Goal: Transaction & Acquisition: Book appointment/travel/reservation

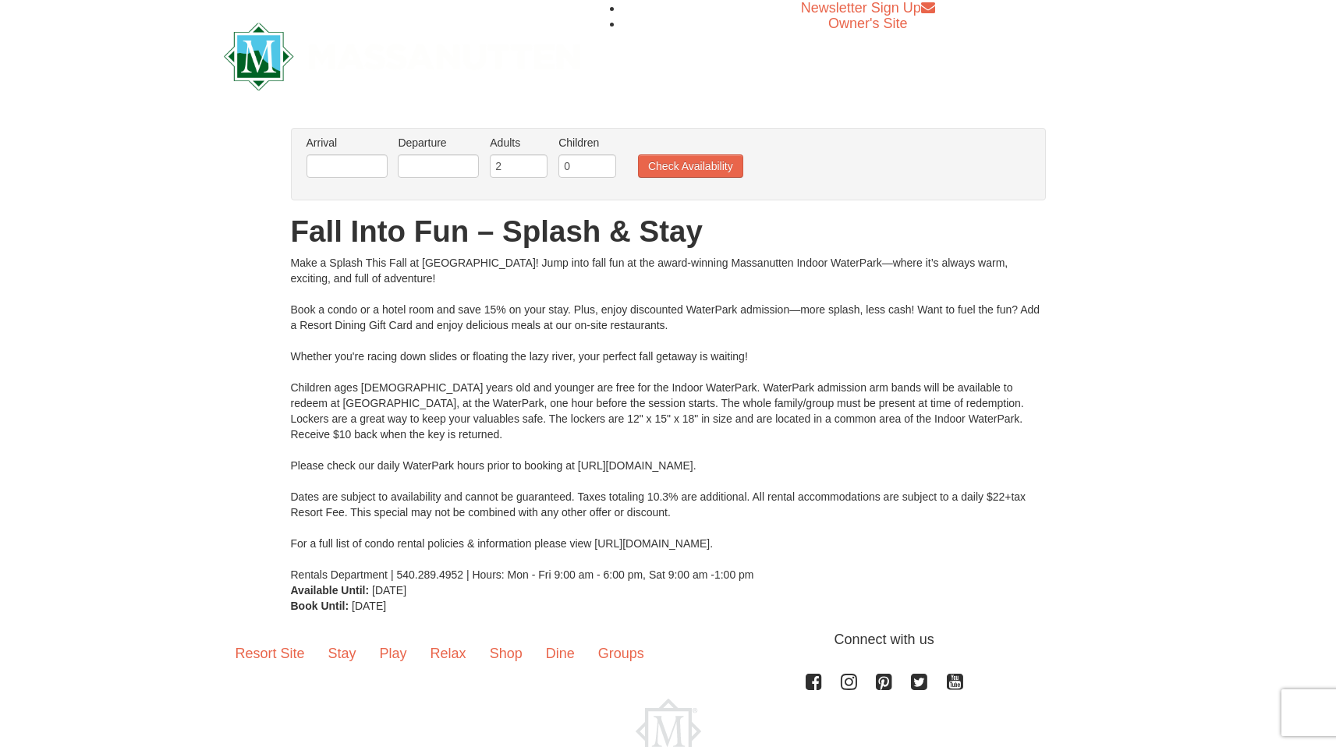
click at [365, 180] on li "Arrival Please format dates MM/DD/YYYY" at bounding box center [347, 160] width 89 height 51
click at [363, 166] on input "text" at bounding box center [346, 165] width 81 height 23
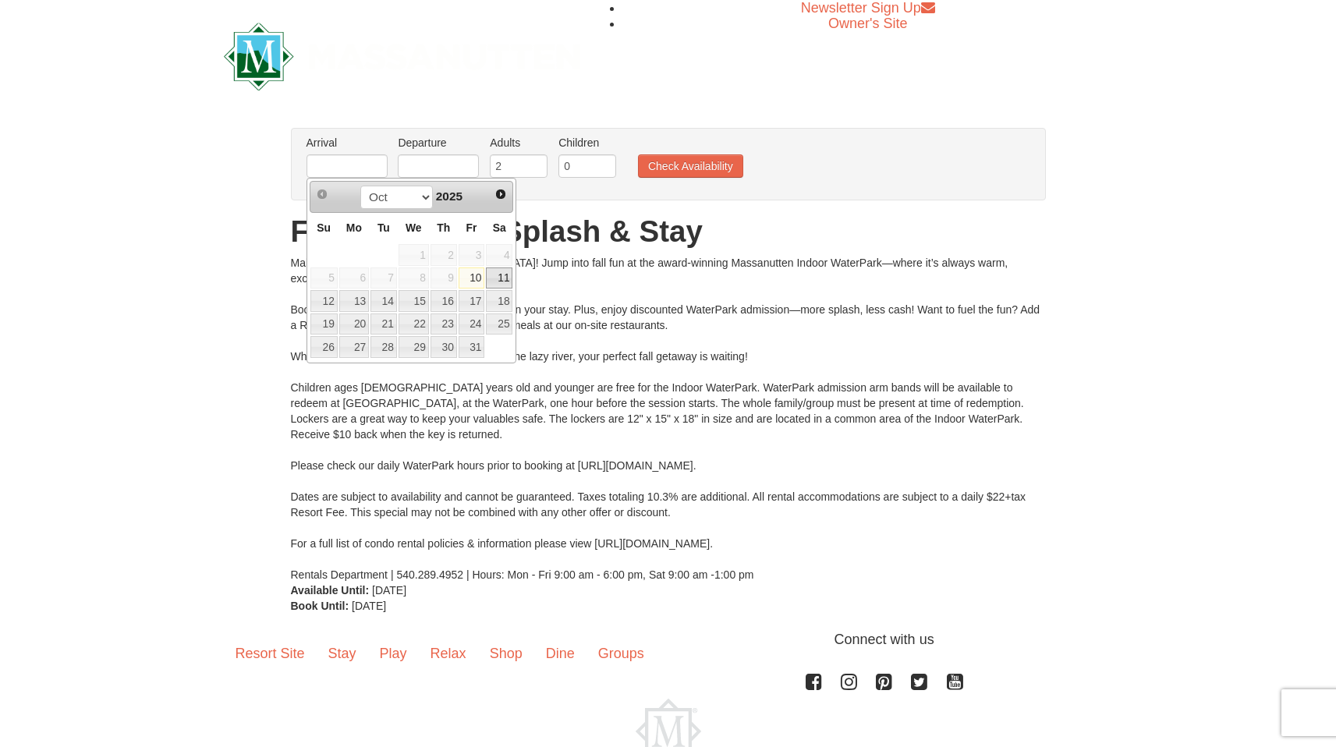
click at [506, 275] on link "11" at bounding box center [499, 278] width 27 height 22
type input "[DATE]"
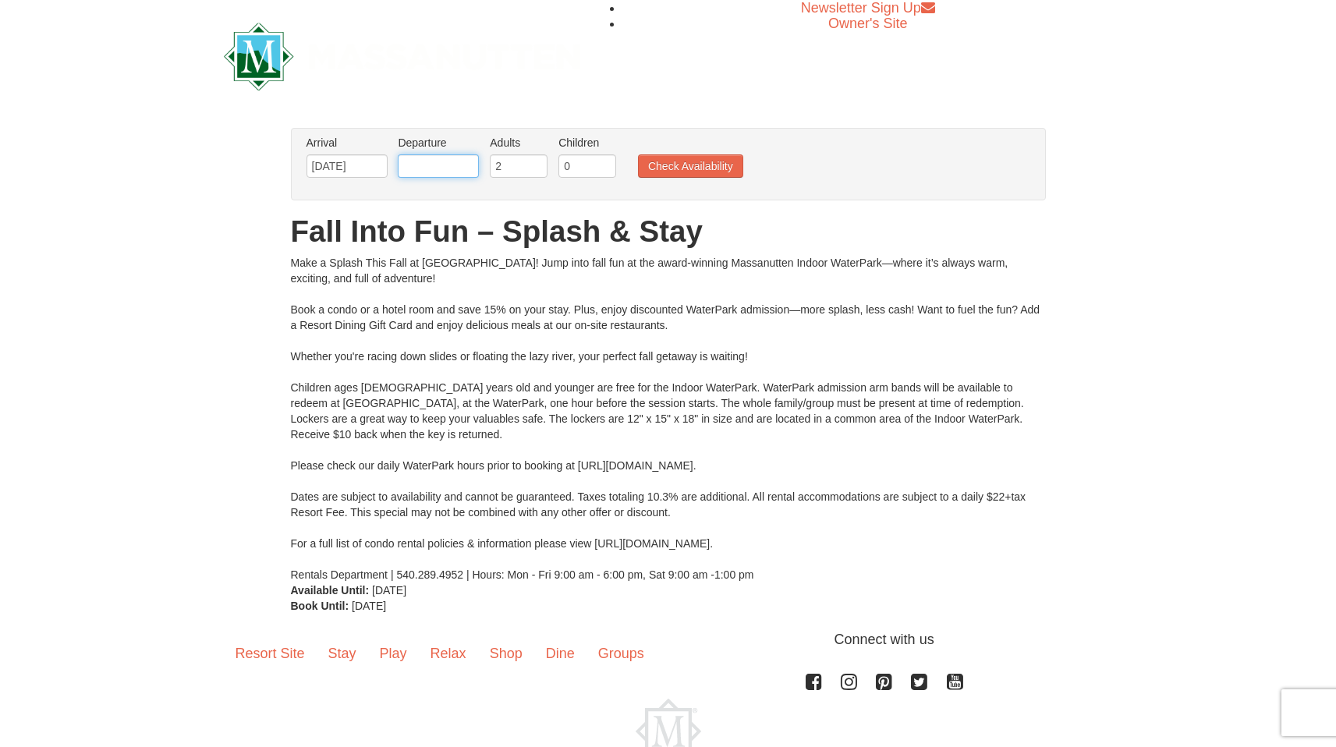
click at [455, 165] on input "text" at bounding box center [438, 165] width 81 height 23
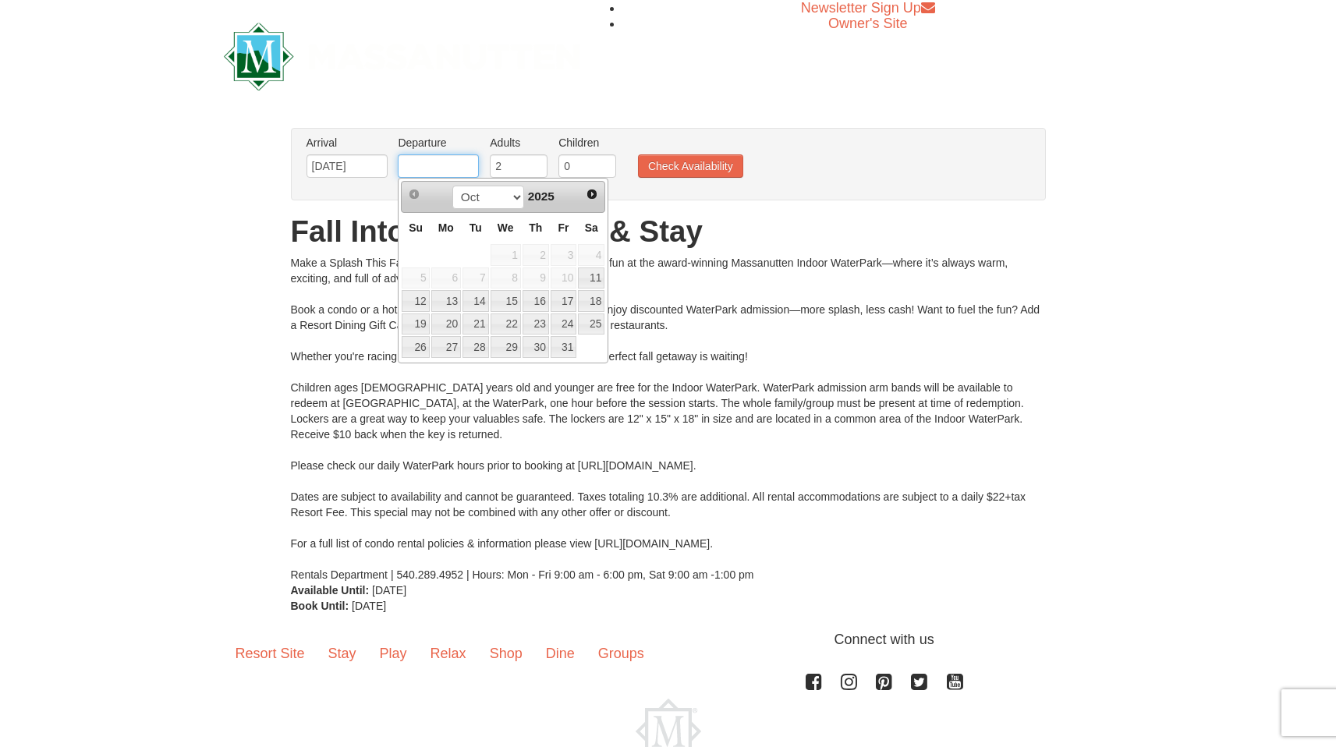
click at [449, 167] on input "text" at bounding box center [438, 165] width 81 height 23
click at [411, 297] on link "12" at bounding box center [415, 301] width 27 height 22
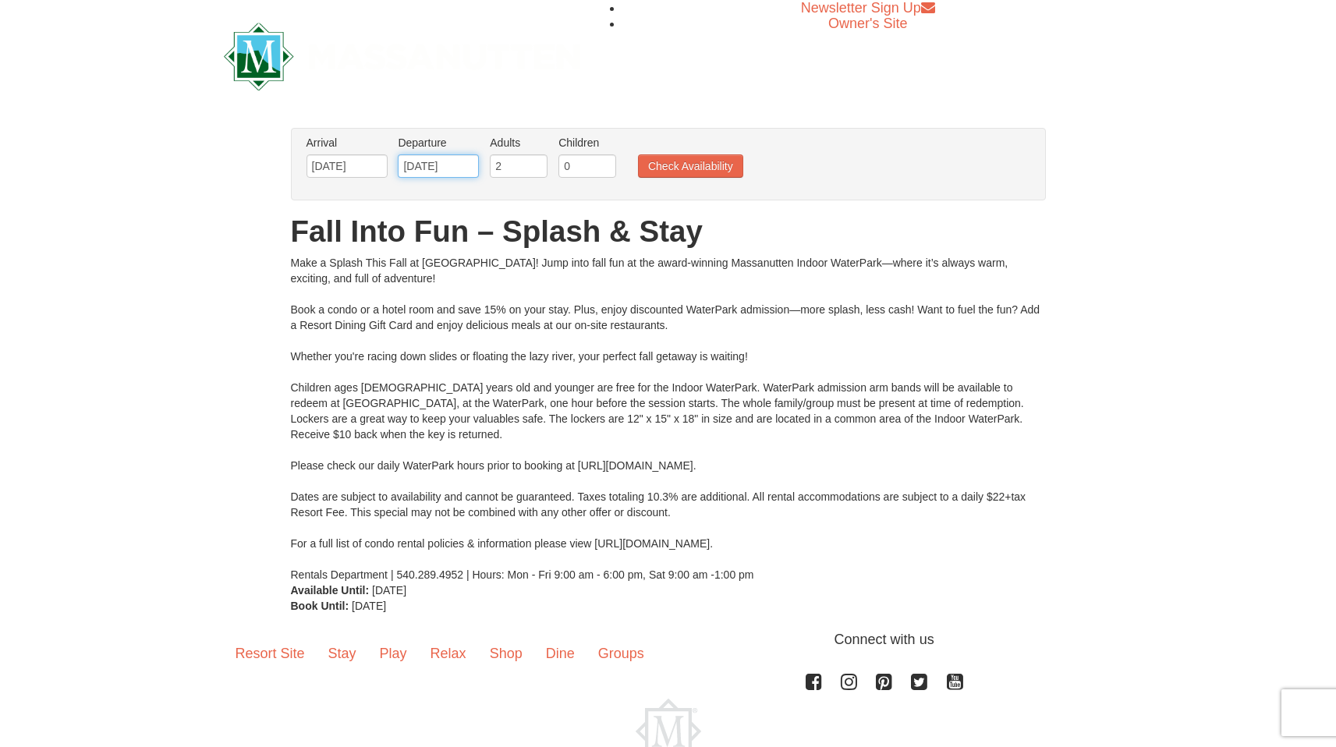
click at [432, 165] on input "[DATE]" at bounding box center [438, 165] width 81 height 23
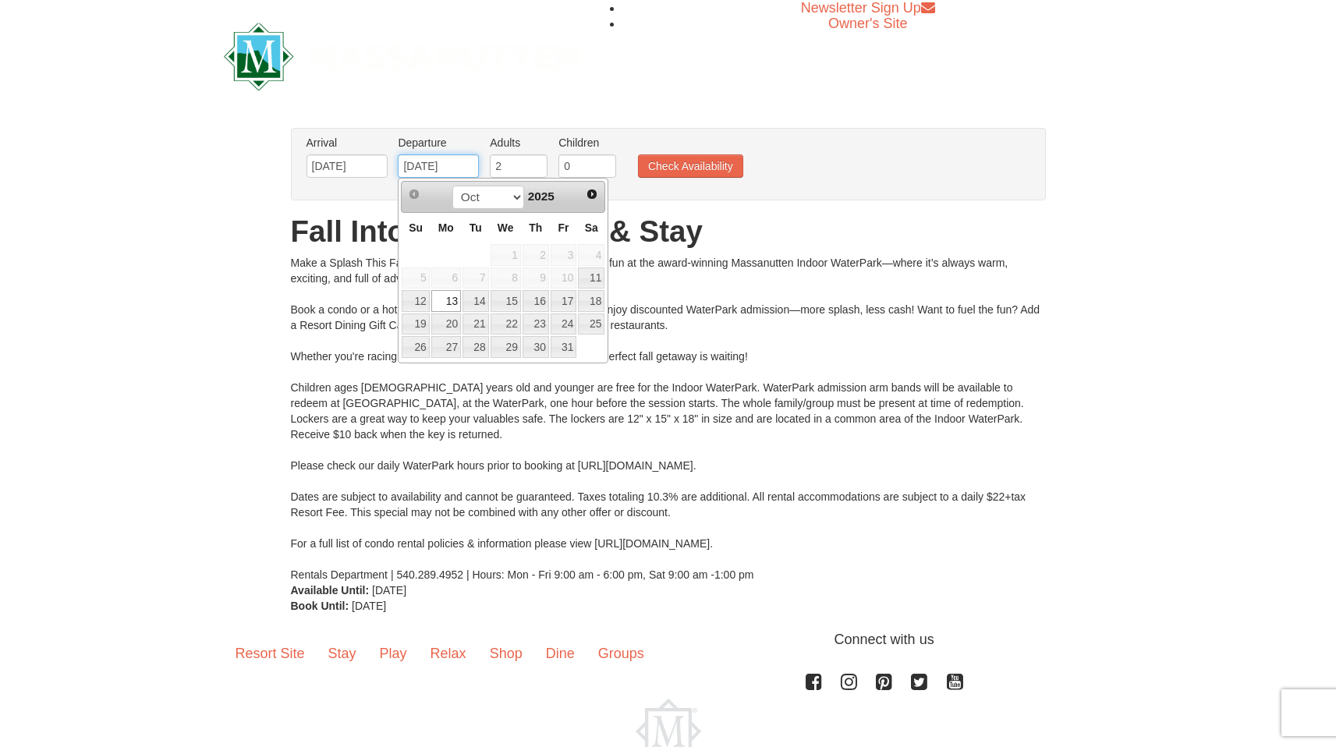
type input "[DATE]"
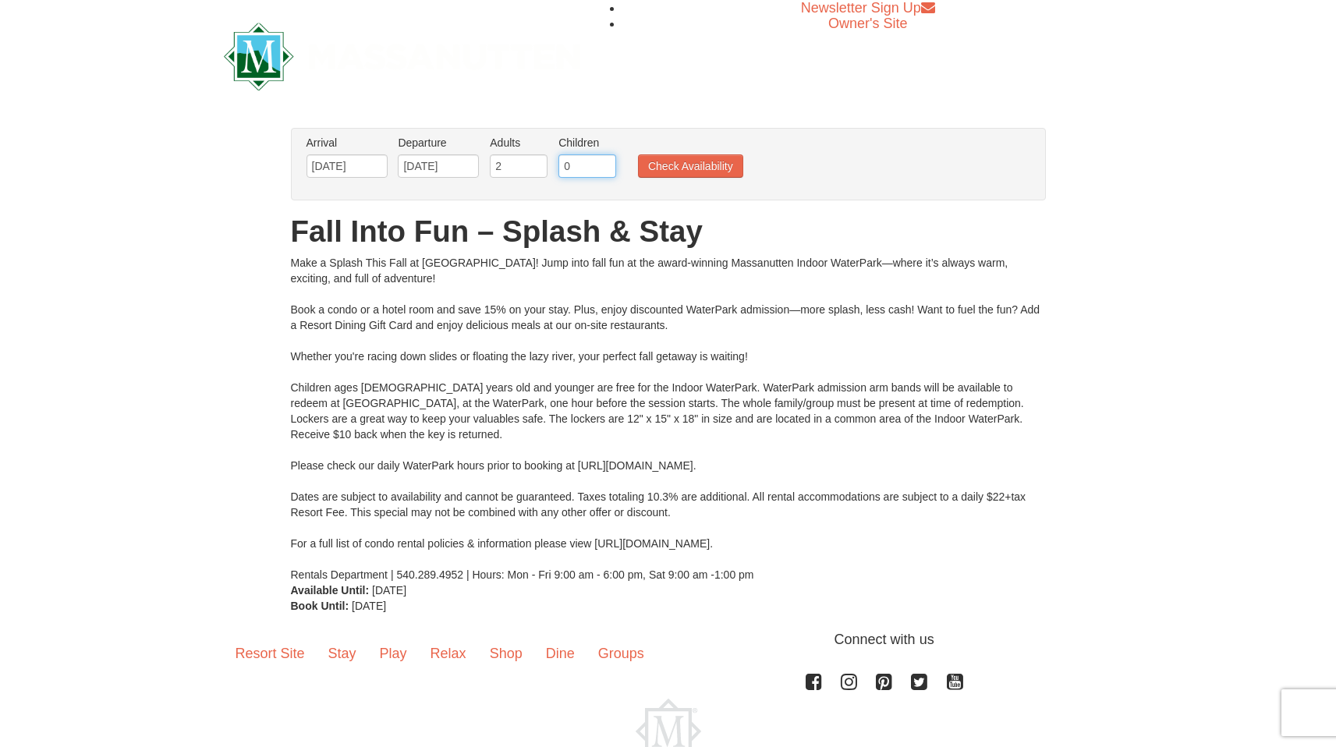
click at [581, 167] on input "0" at bounding box center [587, 165] width 58 height 23
type input "0"
type input "3"
click at [665, 164] on button "Check Availability" at bounding box center [690, 165] width 105 height 23
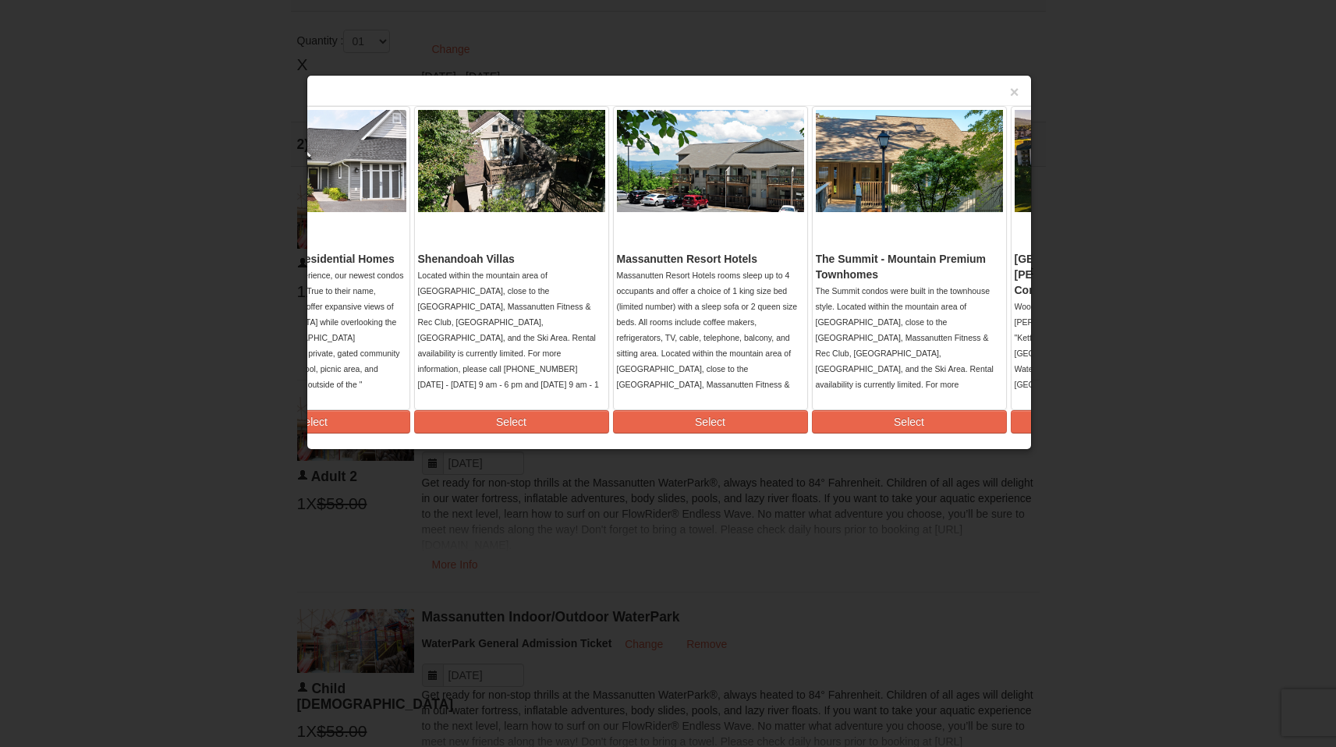
scroll to position [0, 307]
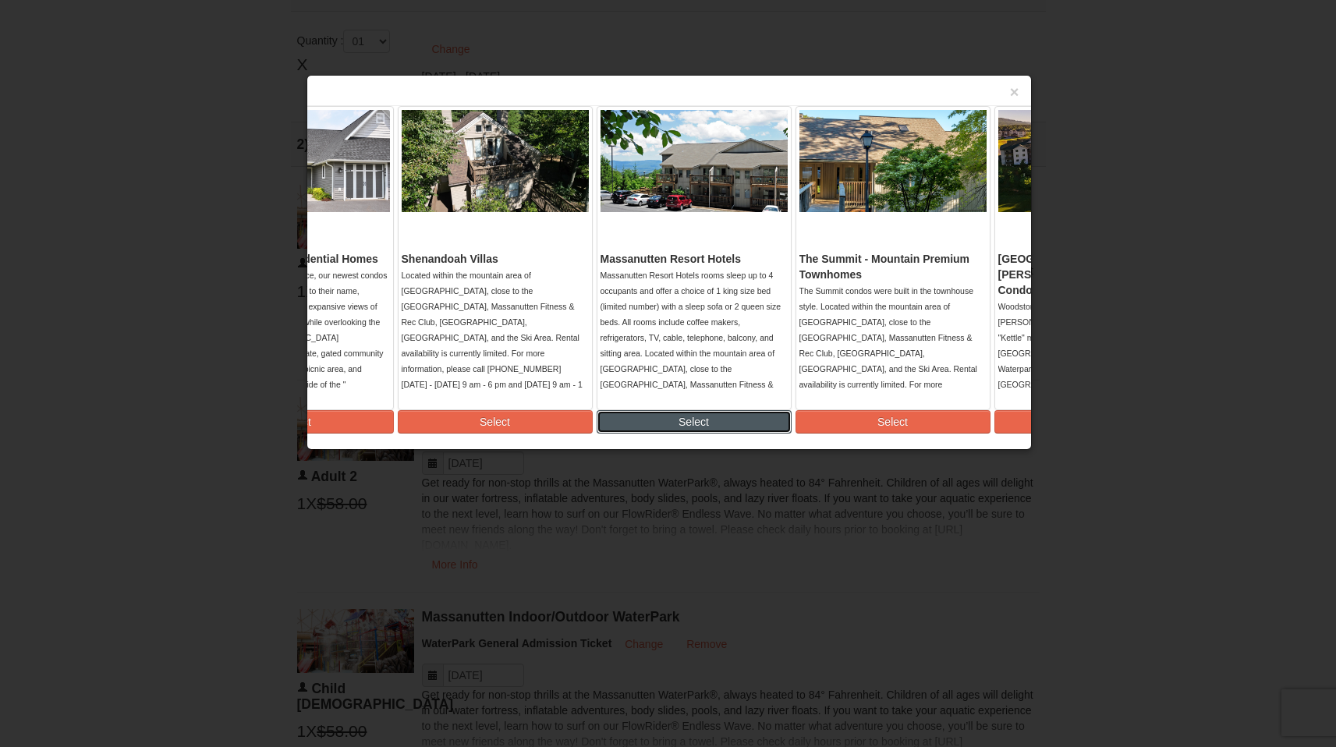
click at [713, 422] on button "Select" at bounding box center [693, 421] width 195 height 23
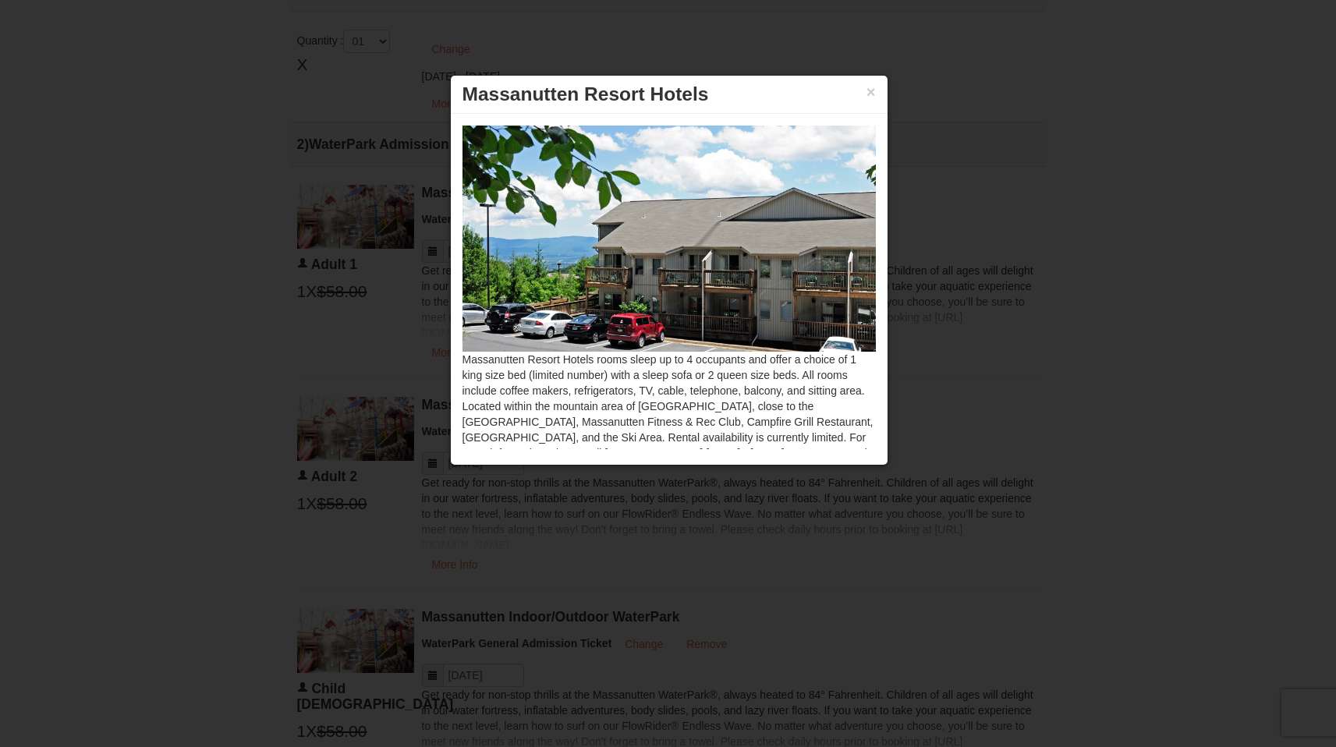
scroll to position [94, 0]
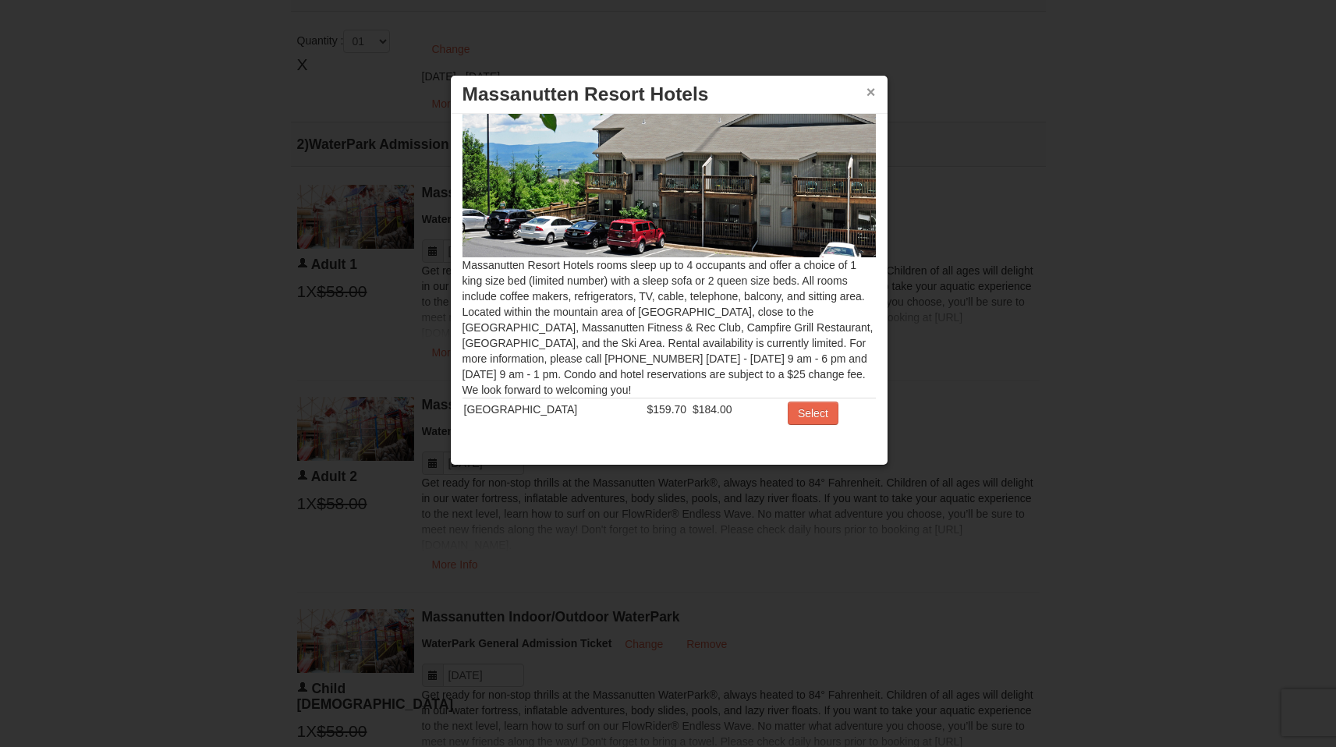
click at [871, 89] on button "×" at bounding box center [870, 92] width 9 height 16
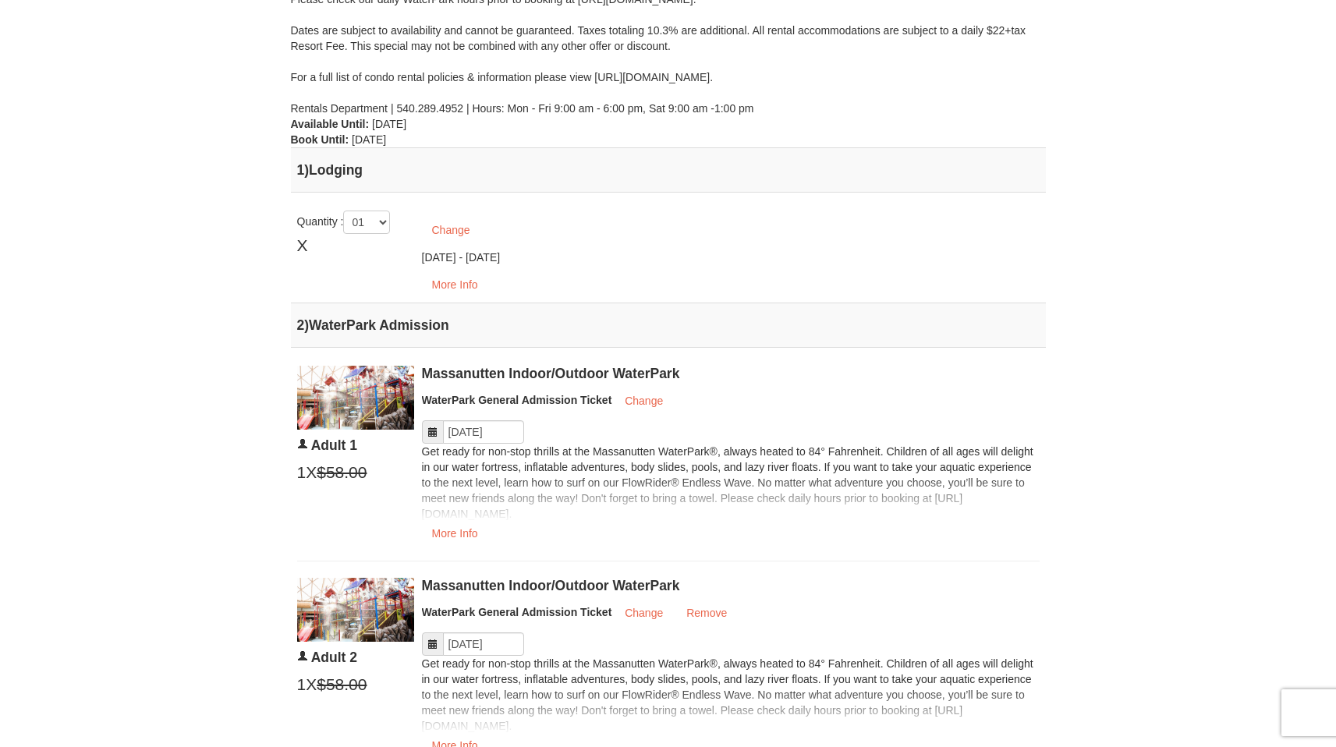
scroll to position [0, 0]
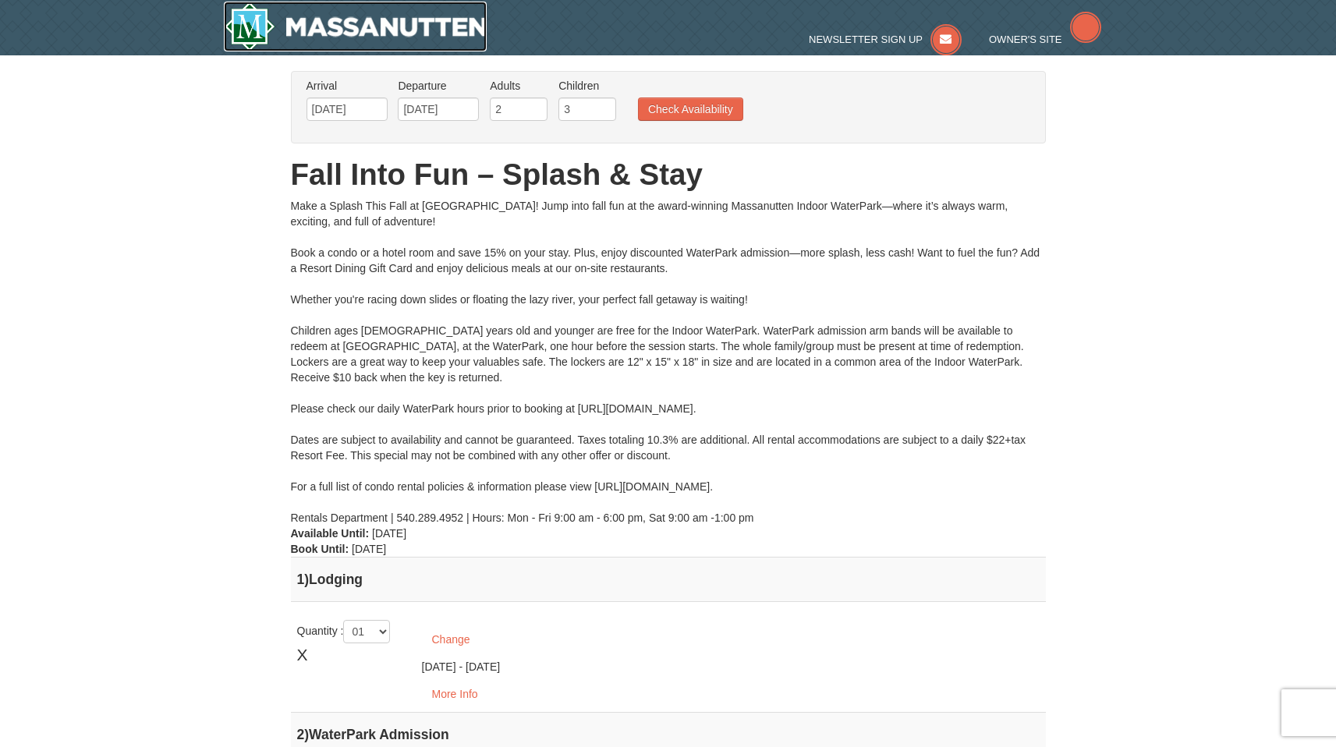
click at [389, 28] on img at bounding box center [356, 27] width 264 height 50
